Goal: Transaction & Acquisition: Obtain resource

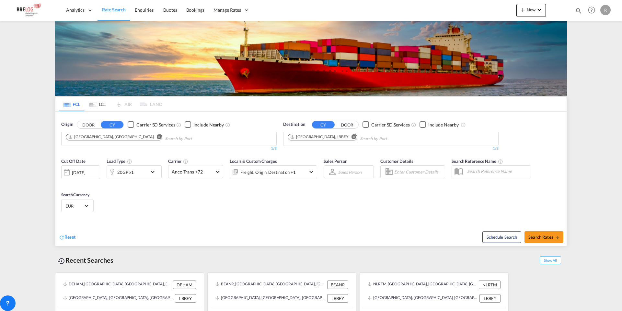
click at [352, 134] on md-icon "Remove" at bounding box center [354, 136] width 5 height 5
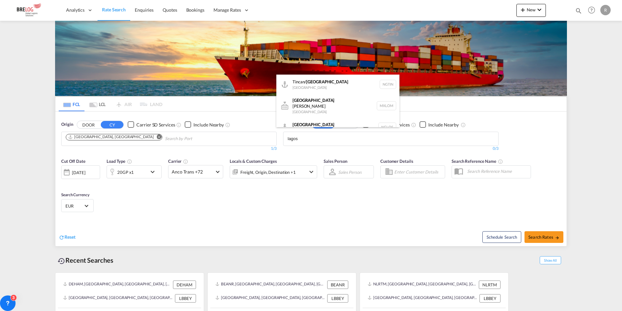
type input "lagos"
click at [317, 119] on div "Lagos Nigeria NGLOS" at bounding box center [338, 126] width 123 height 19
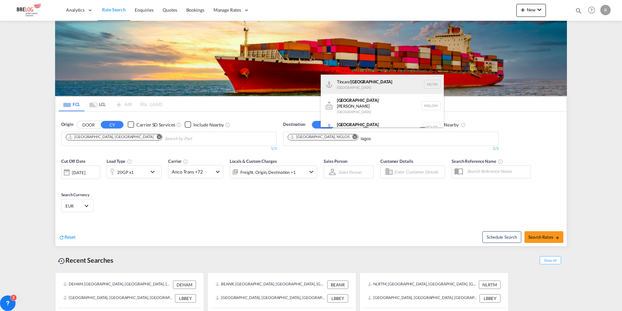
type input "lagos"
click at [349, 82] on div "Tincan/ Lagos Nigeria NGTIN" at bounding box center [382, 84] width 123 height 19
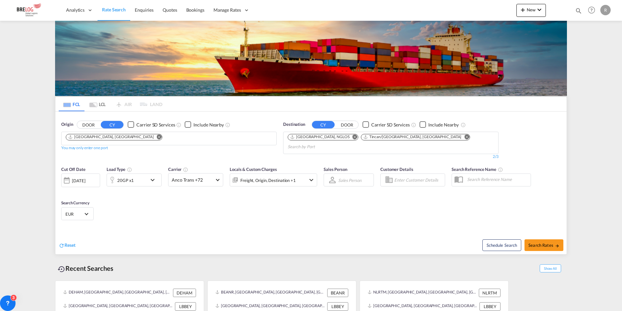
click at [157, 134] on md-icon "Remove" at bounding box center [159, 136] width 5 height 5
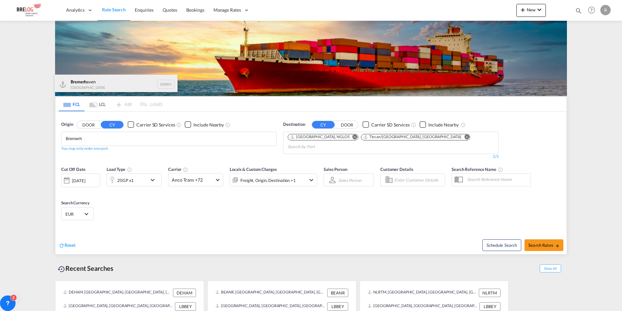
type input "Bremerh"
click at [103, 89] on div "Bremerh aven Germany DEBRV" at bounding box center [115, 84] width 123 height 19
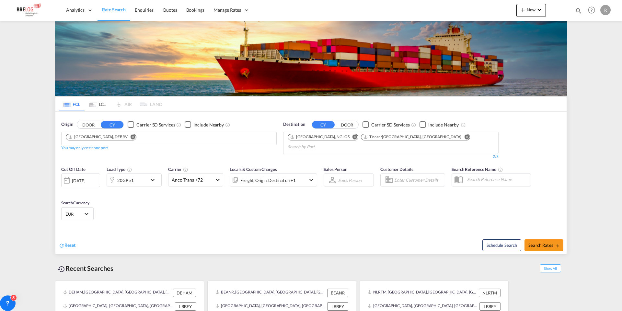
click at [136, 173] on div "20GP x1" at bounding box center [127, 179] width 40 height 13
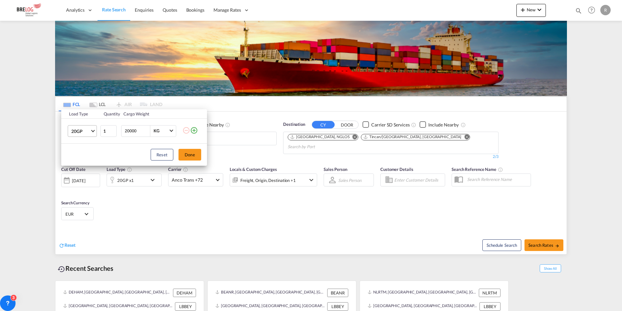
click at [79, 134] on span "20GP" at bounding box center [80, 131] width 19 height 6
click at [87, 162] on md-option "40HC" at bounding box center [88, 162] width 44 height 16
click at [193, 157] on button "Done" at bounding box center [190, 155] width 23 height 12
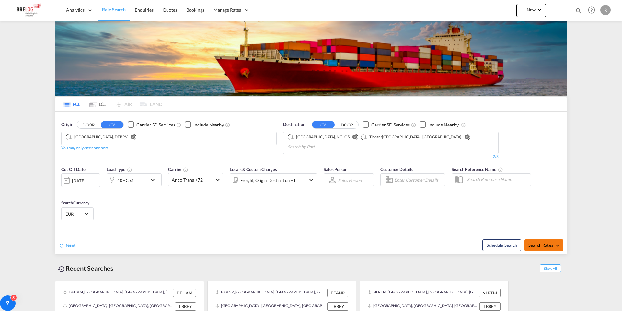
click at [547, 239] on button "Search Rates" at bounding box center [544, 245] width 39 height 12
type input "DEBRV to NGLOS,NGTIN / 26 Aug 2025"
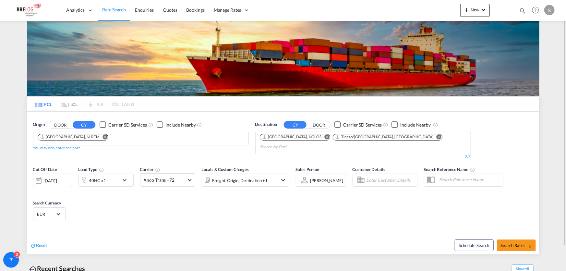
scroll to position [27, 0]
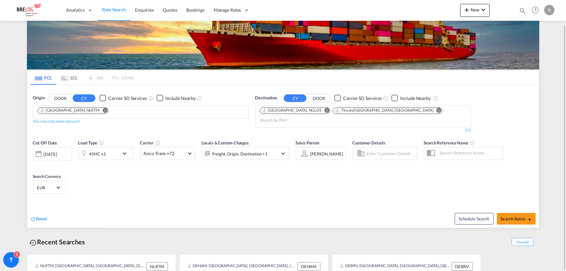
click at [102, 108] on md-icon "Remove" at bounding box center [104, 110] width 5 height 5
click at [96, 107] on input "Chips input." at bounding box center [69, 112] width 62 height 10
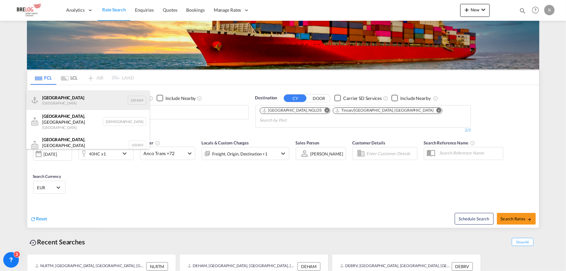
type input "[GEOGRAPHIC_DATA]"
click at [71, 97] on div "[GEOGRAPHIC_DATA] [GEOGRAPHIC_DATA] DEHAM" at bounding box center [87, 99] width 123 height 19
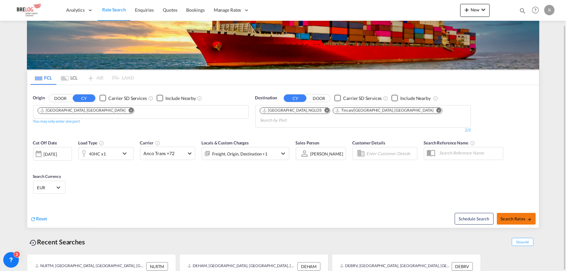
click at [510, 216] on span "Search Rates" at bounding box center [516, 218] width 31 height 5
type input "DEHAM to NGLOS,NGTIN / [DATE]"
